Goal: Find contact information

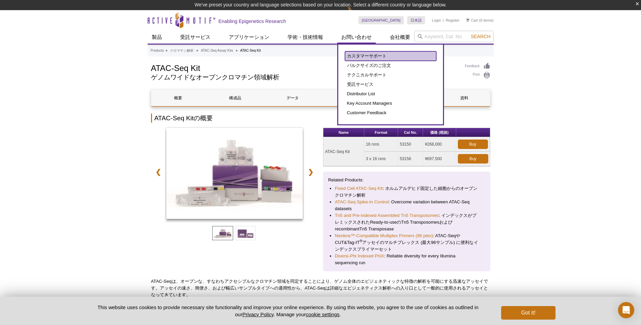
click at [358, 58] on link "カスタマーサポート" at bounding box center [390, 55] width 91 height 9
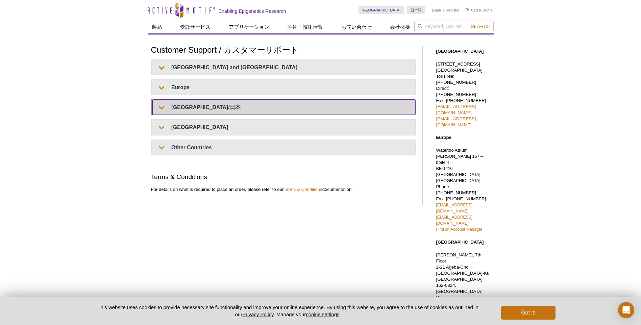
click at [170, 111] on summary "Japan/日本" at bounding box center [283, 107] width 263 height 15
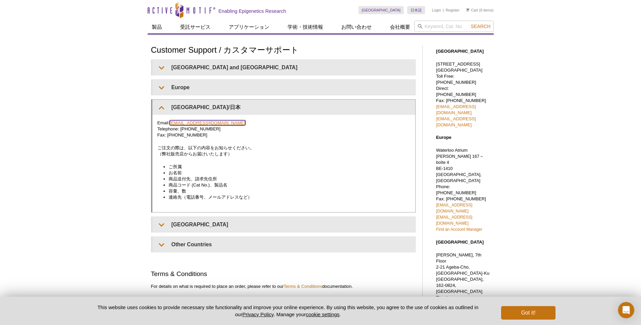
click at [187, 124] on link "japantech@activemotif.com" at bounding box center [208, 122] width 76 height 5
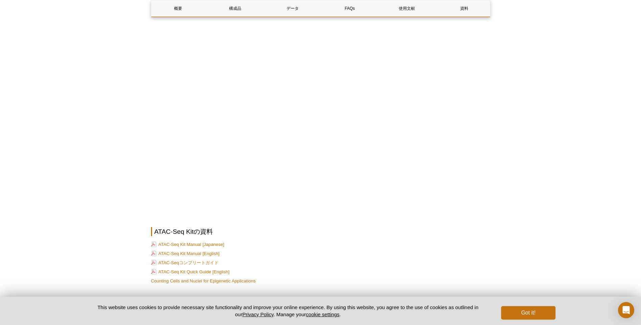
scroll to position [1689, 0]
